Goal: Information Seeking & Learning: Learn about a topic

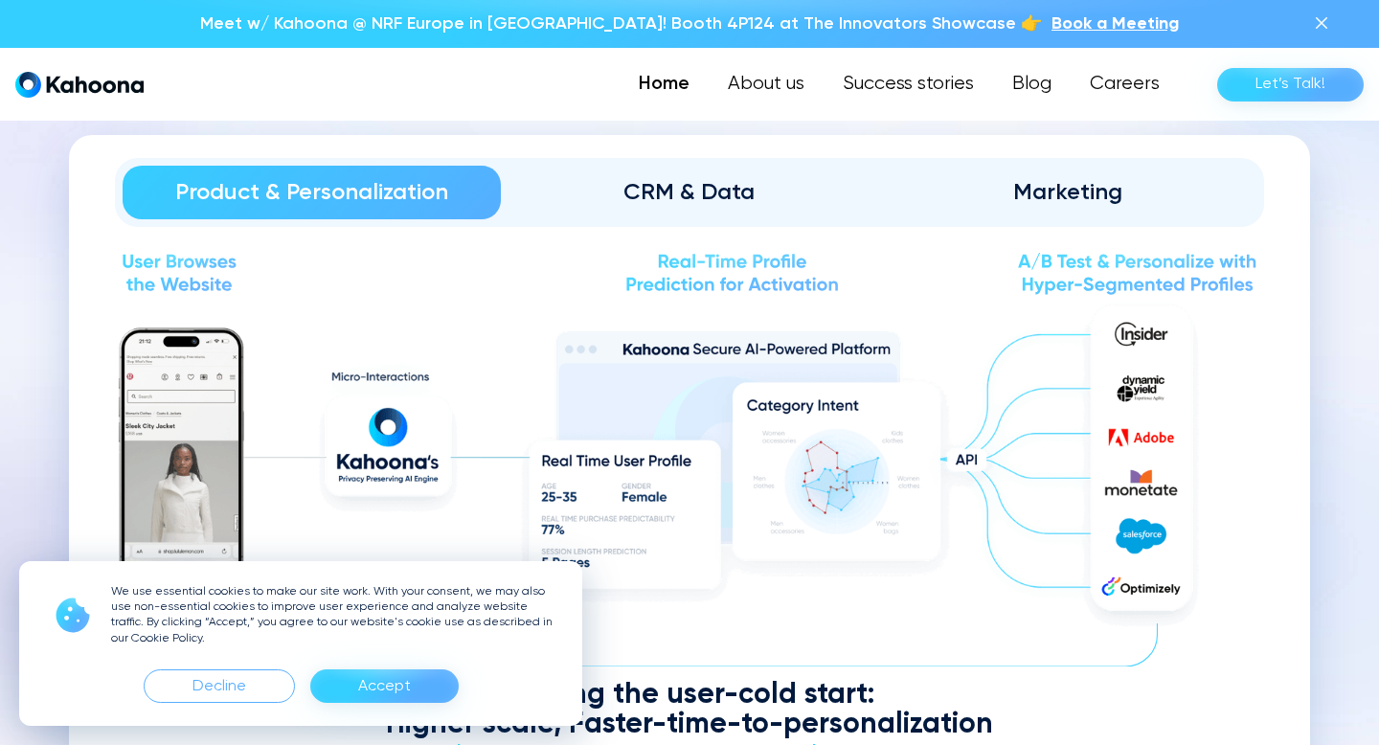
scroll to position [1984, 0]
click at [388, 684] on div "Accept" at bounding box center [384, 686] width 53 height 31
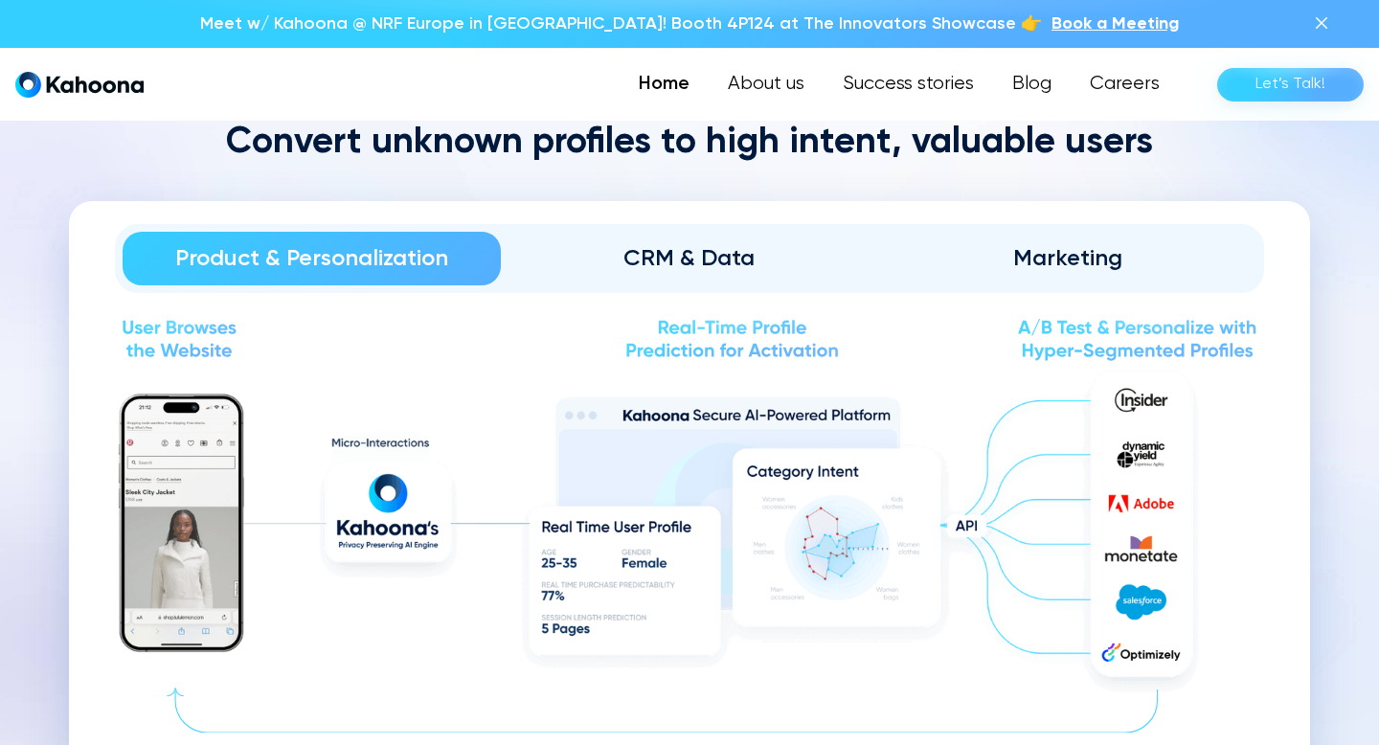
scroll to position [1919, 0]
click at [765, 258] on div "CRM & Data" at bounding box center [690, 258] width 325 height 31
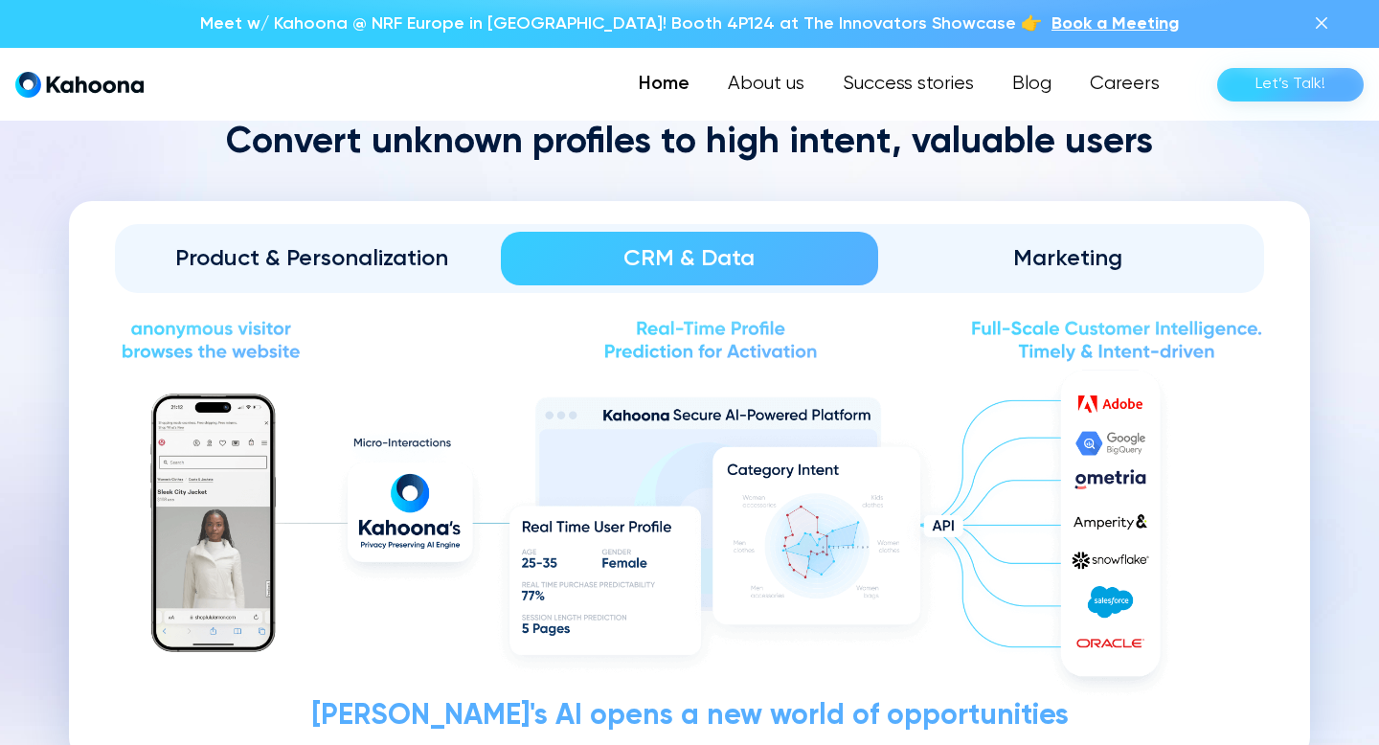
click at [1024, 253] on div "Marketing" at bounding box center [1067, 258] width 325 height 31
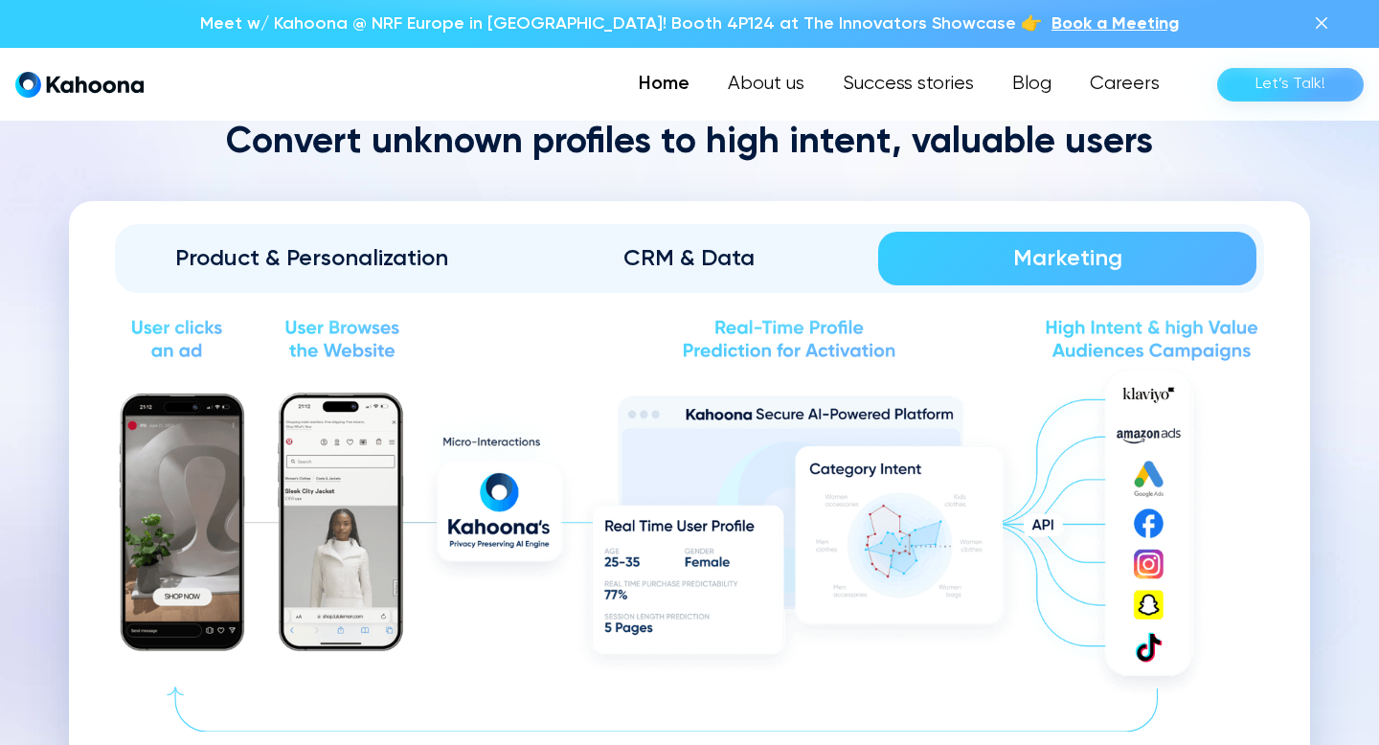
click at [296, 239] on link "Product & Personalization" at bounding box center [312, 259] width 378 height 54
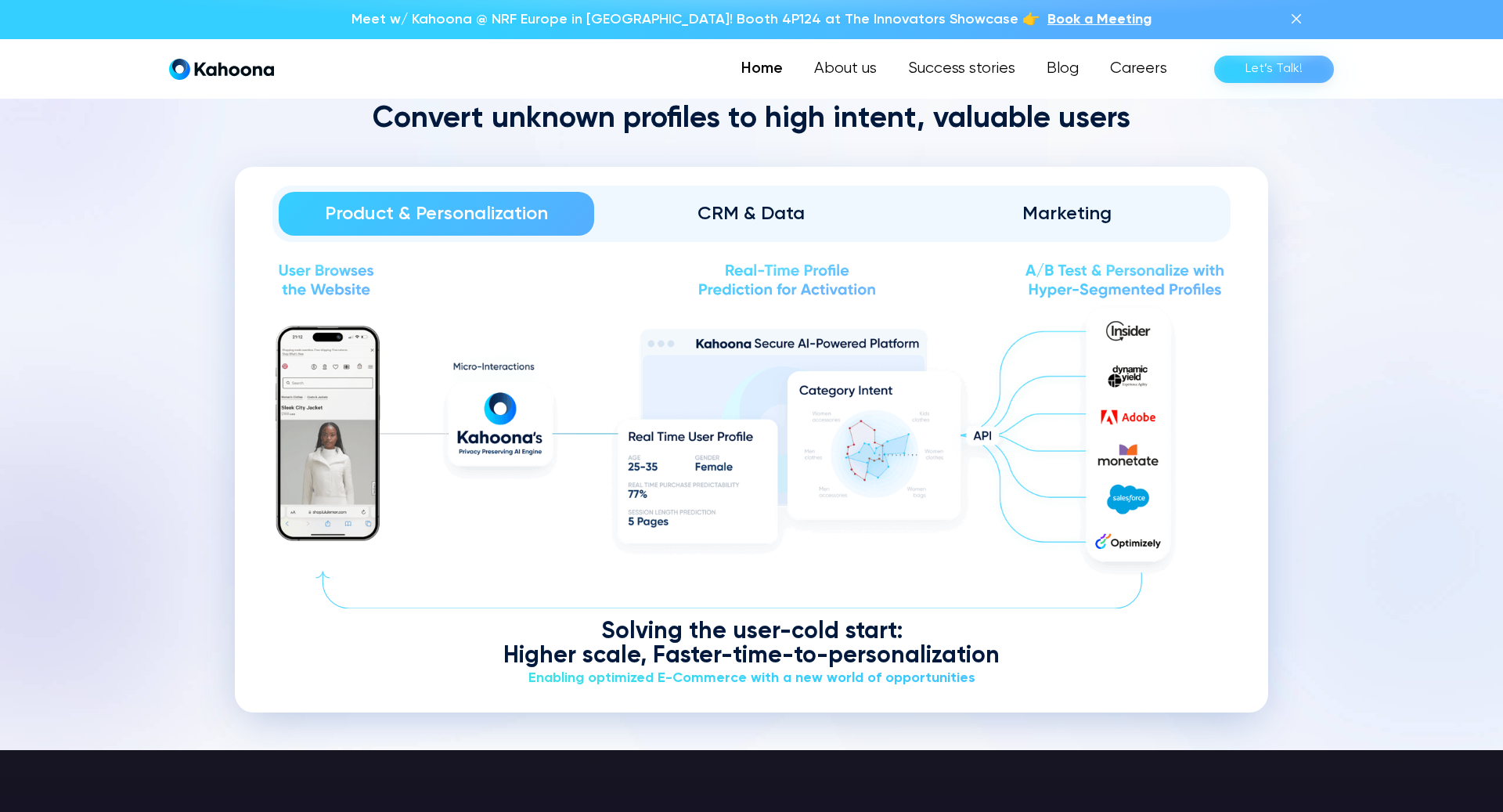
scroll to position [1769, 0]
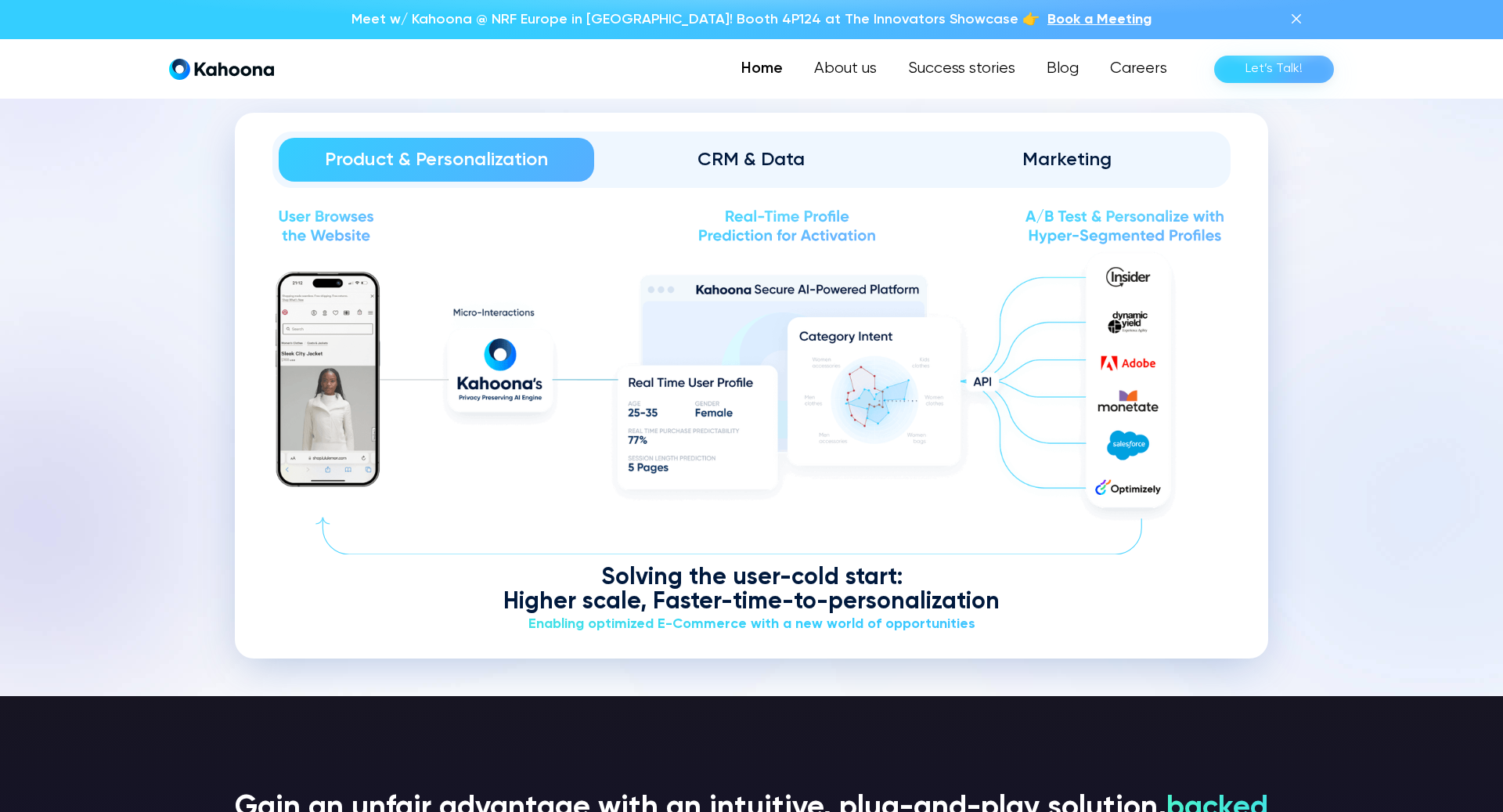
click at [762, 151] on div "CRM & Data" at bounding box center [752, 159] width 271 height 25
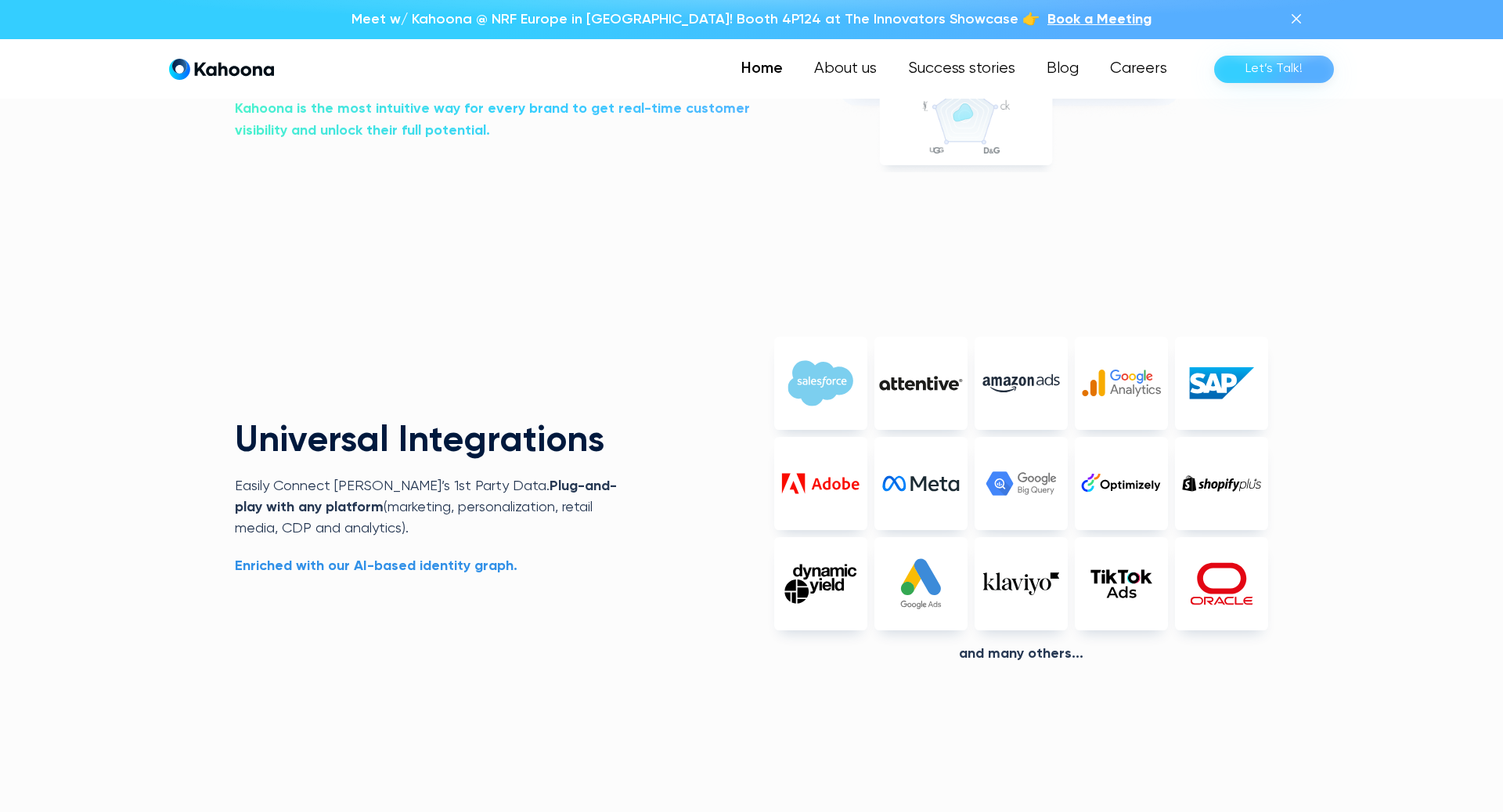
scroll to position [3421, 0]
click at [1003, 608] on div "And Many others..." at bounding box center [1021, 654] width 494 height 17
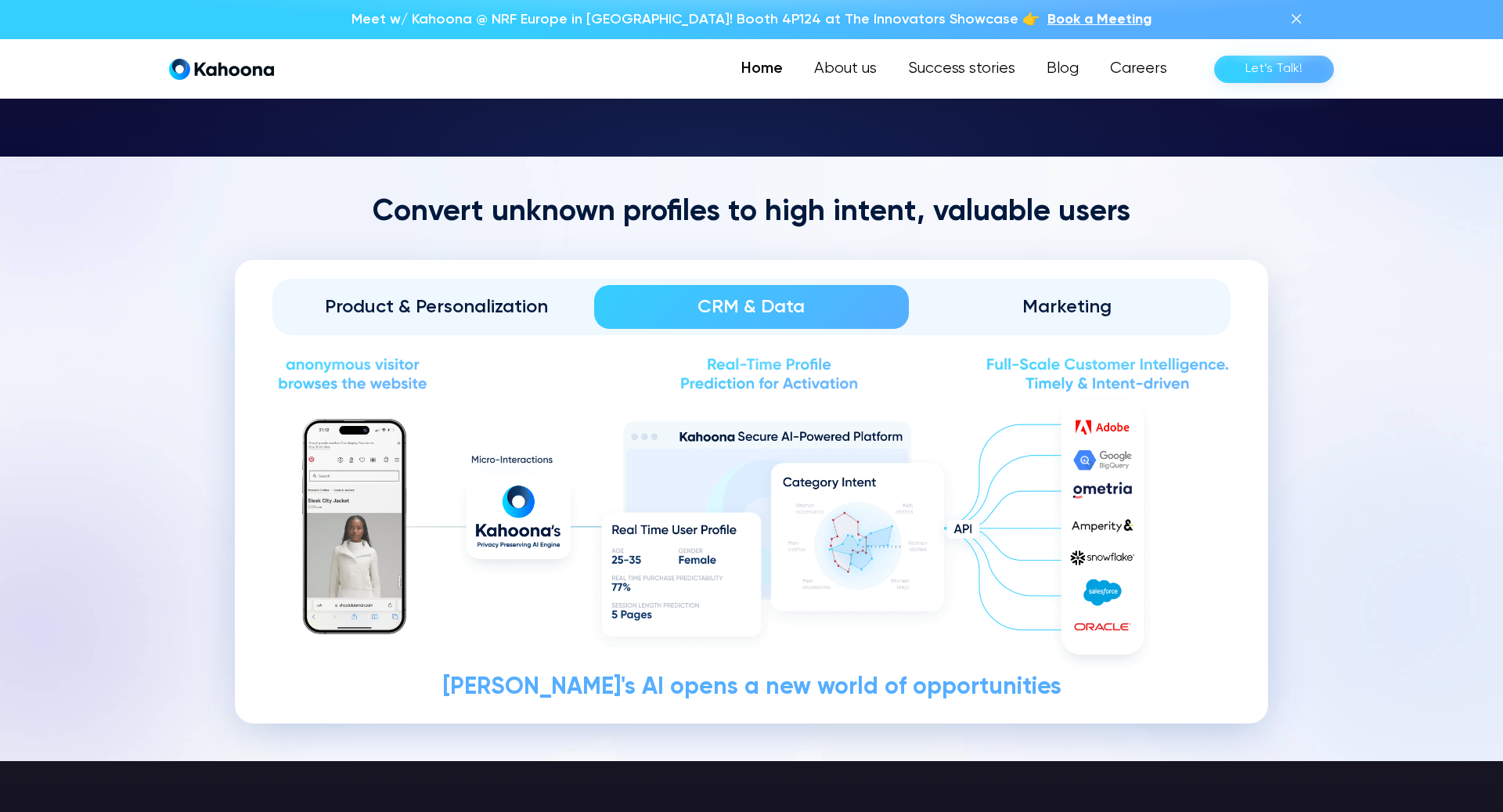
scroll to position [1677, 0]
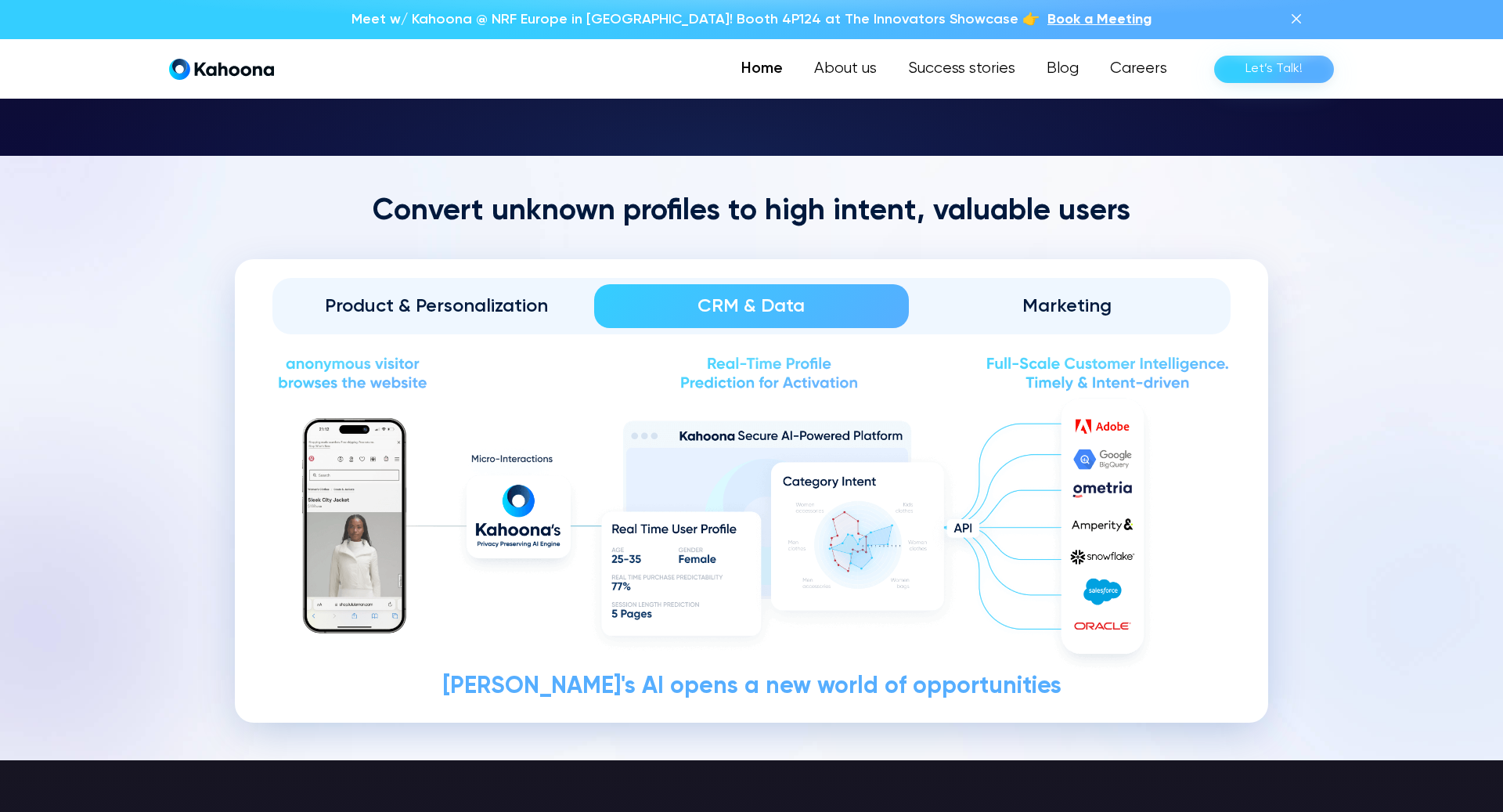
click at [414, 297] on div "Product & Personalization" at bounding box center [437, 306] width 271 height 25
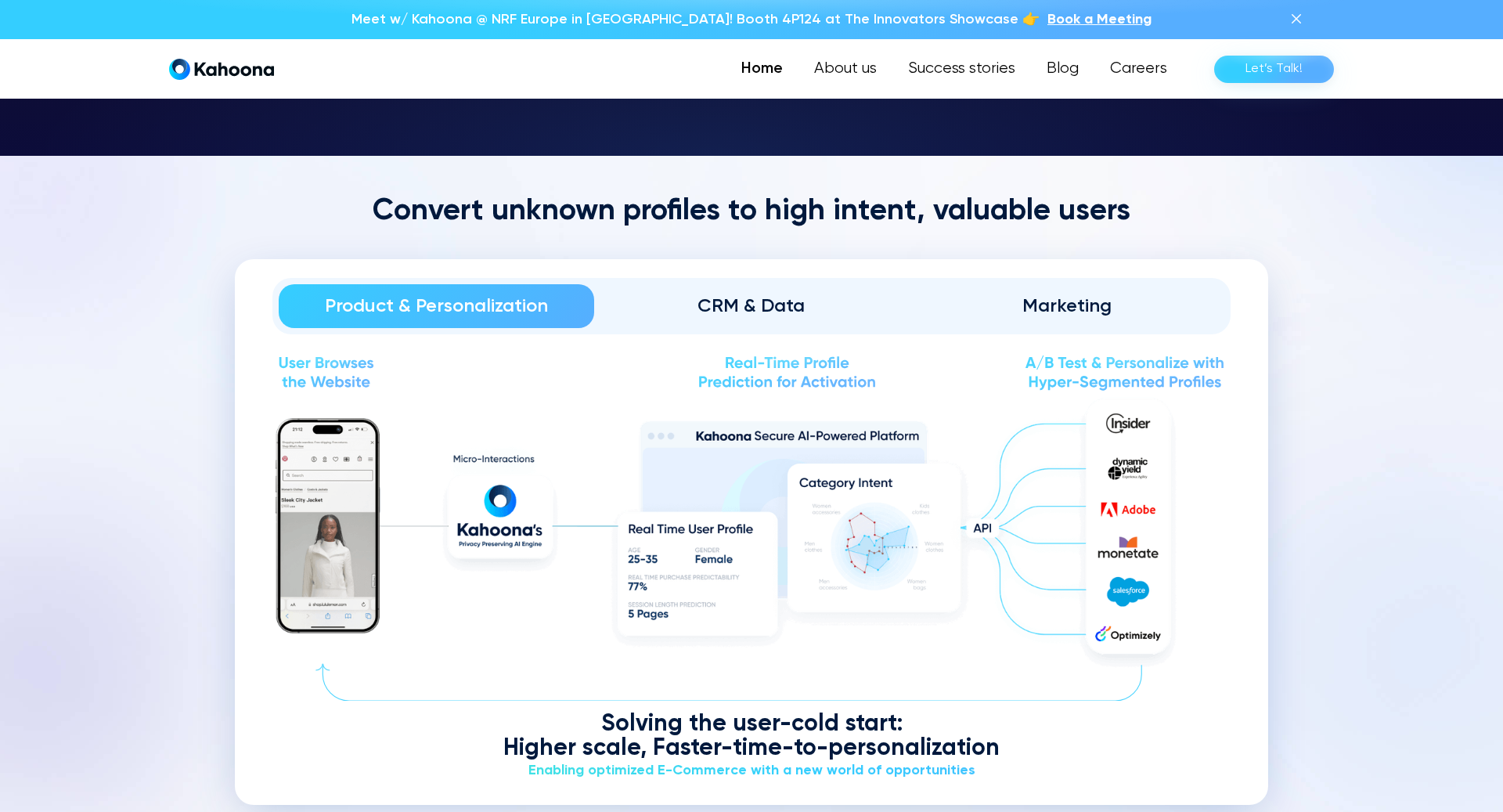
click at [684, 309] on div "CRM & Data" at bounding box center [752, 306] width 271 height 25
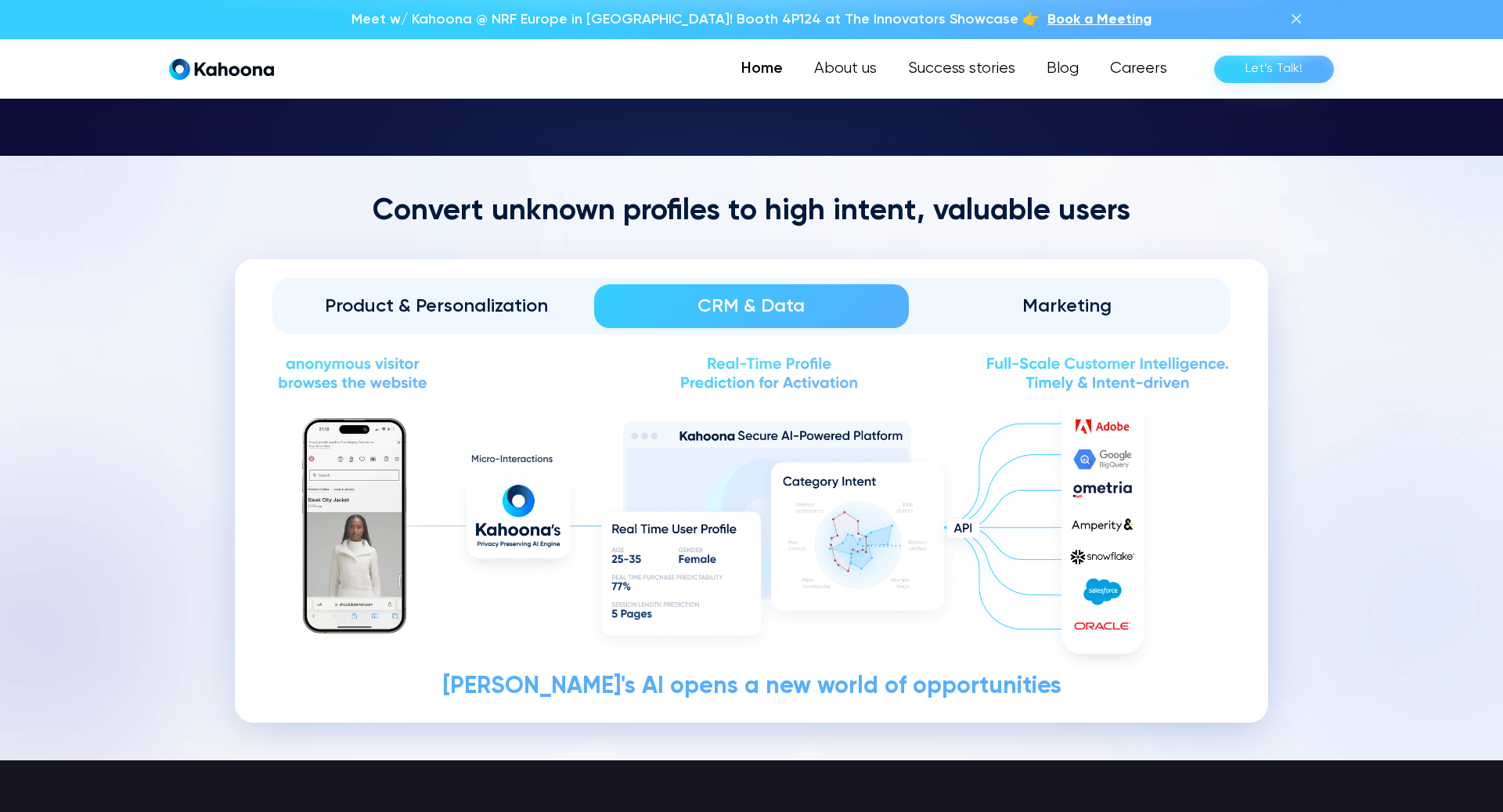
click at [1097, 301] on div "Marketing" at bounding box center [1066, 306] width 271 height 25
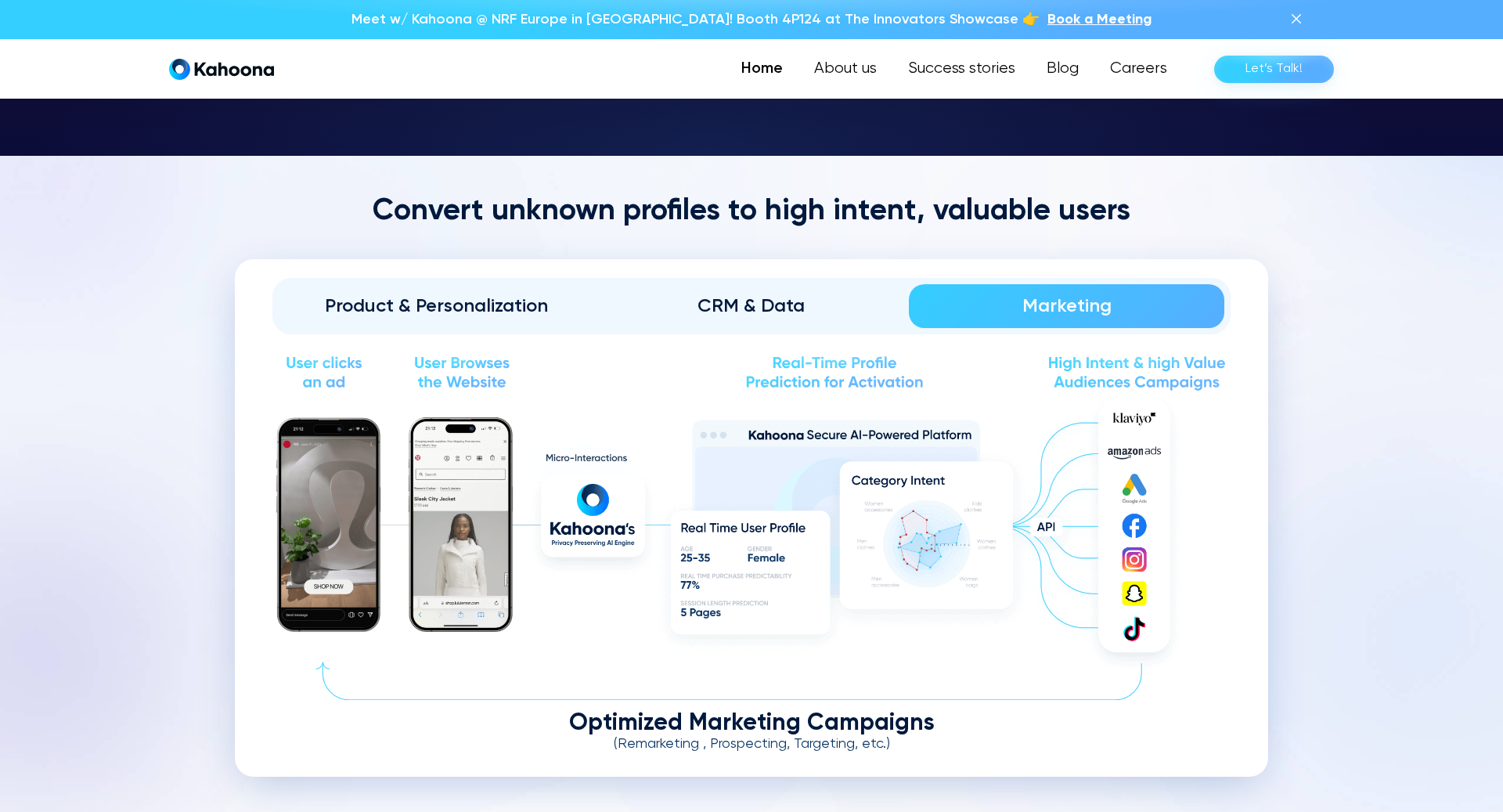
click at [784, 330] on div "Product & Personalization CRM & Data Marketing" at bounding box center [752, 306] width 958 height 56
click at [776, 316] on div "CRM & Data" at bounding box center [752, 306] width 271 height 25
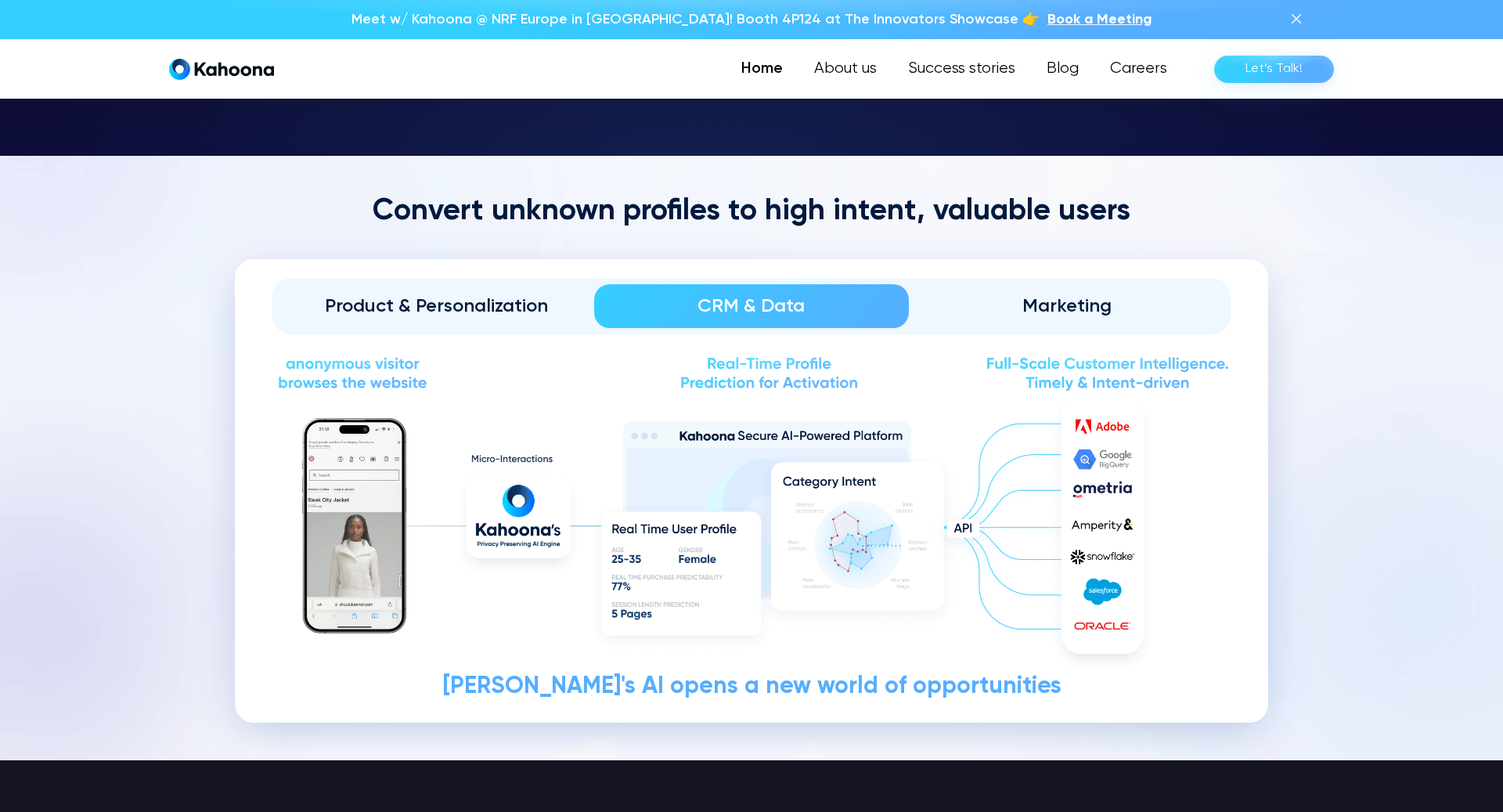
click at [415, 291] on link "Product & Personalization" at bounding box center [437, 307] width 316 height 44
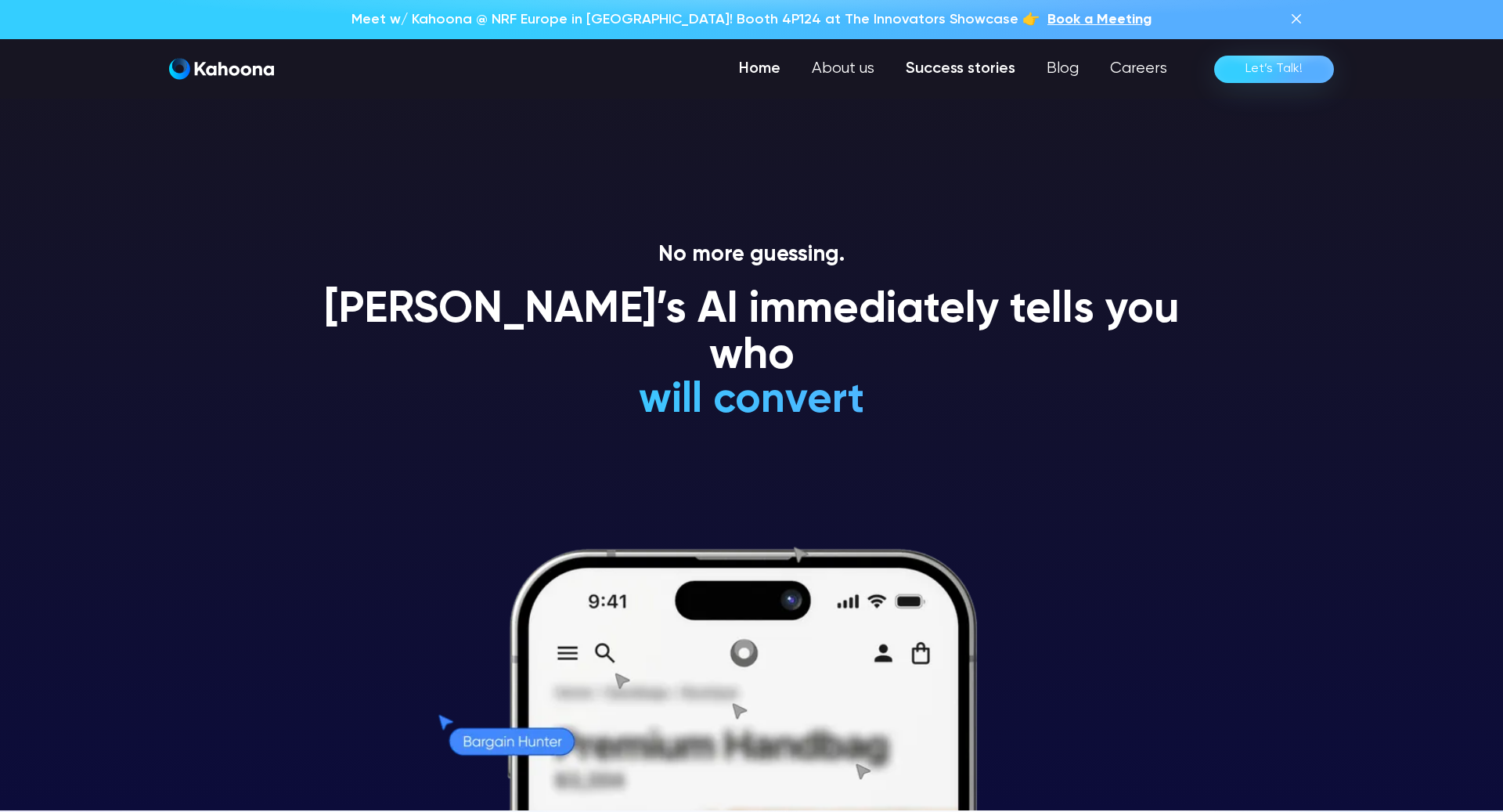
click at [952, 65] on link "Success stories" at bounding box center [961, 69] width 141 height 31
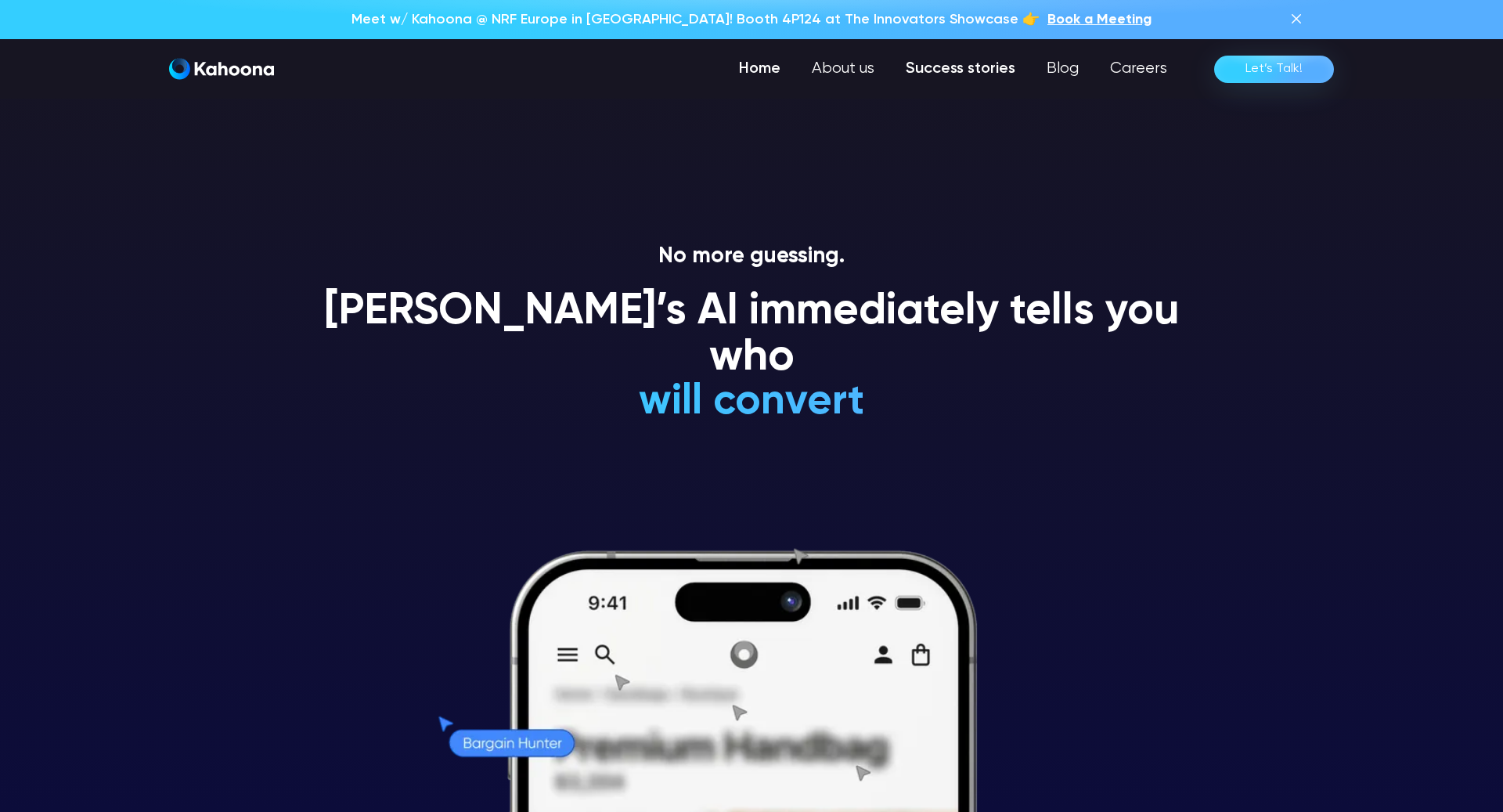
scroll to position [0, 0]
click at [948, 63] on link "Success stories" at bounding box center [961, 69] width 141 height 31
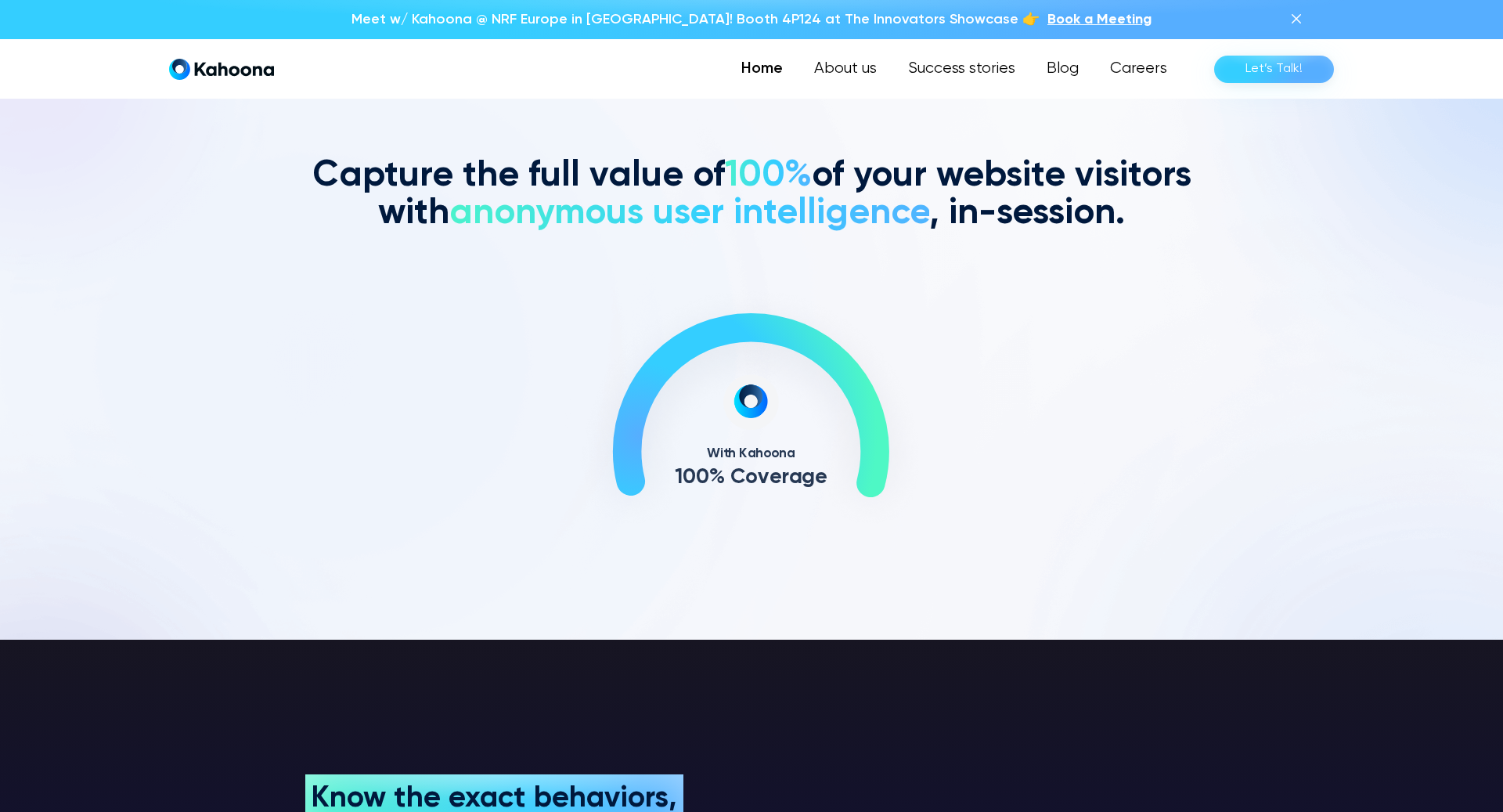
scroll to position [762, 0]
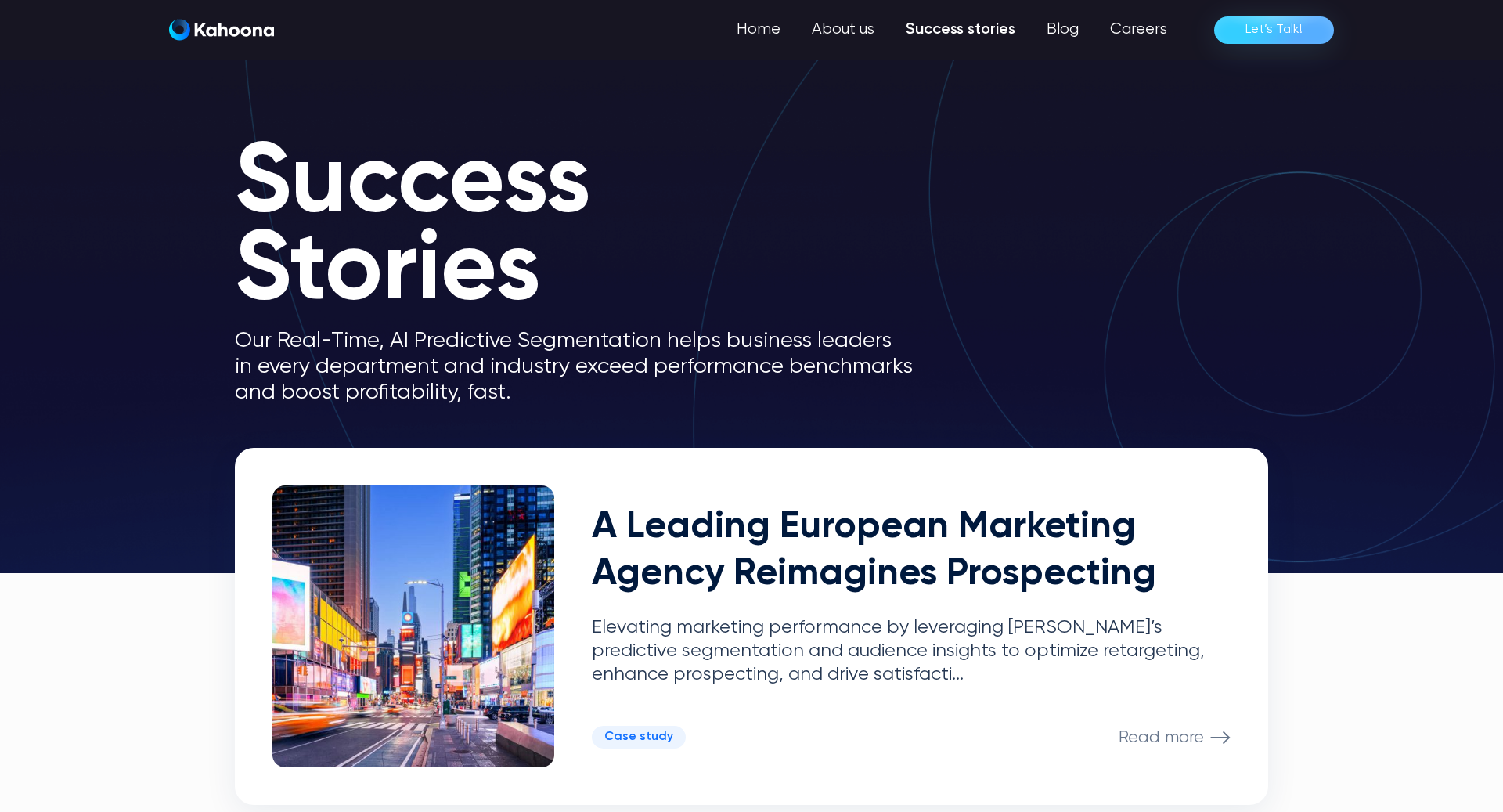
click at [208, 30] on img "home" at bounding box center [222, 29] width 105 height 22
